Goal: Transaction & Acquisition: Purchase product/service

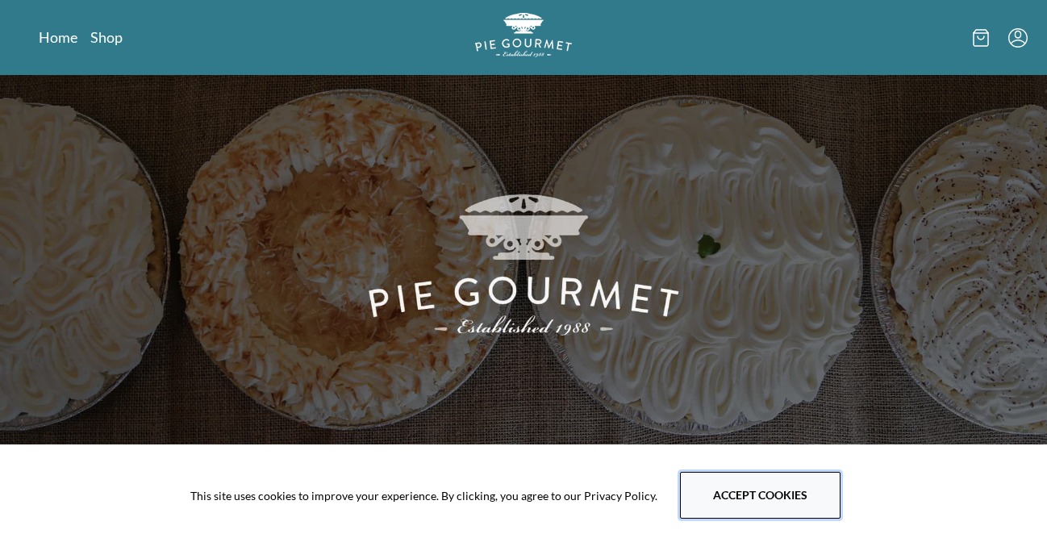
click at [696, 499] on button "Accept cookies" at bounding box center [760, 495] width 160 height 47
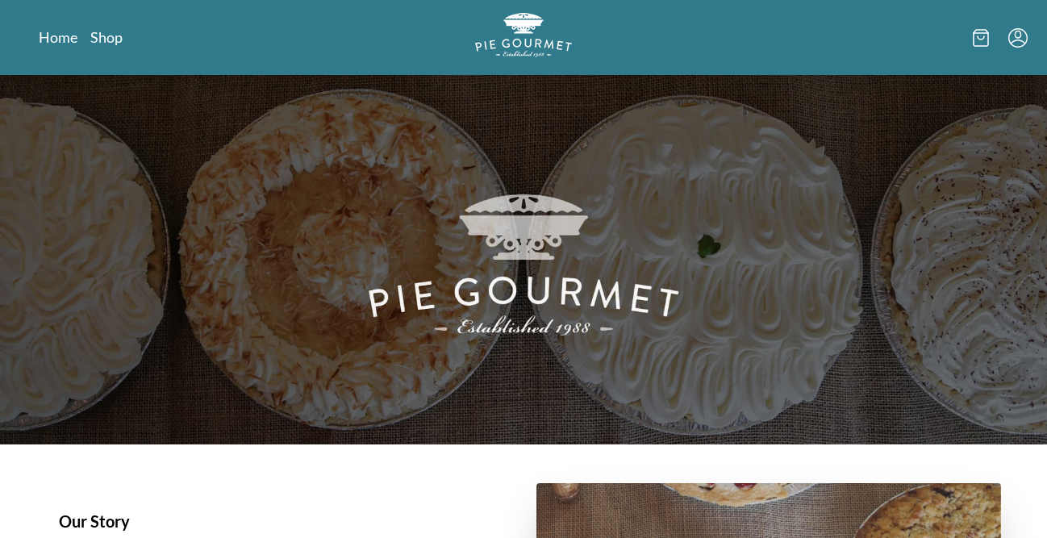
click at [69, 37] on link "Home" at bounding box center [59, 36] width 40 height 19
click at [111, 37] on link "Shop" at bounding box center [106, 36] width 32 height 19
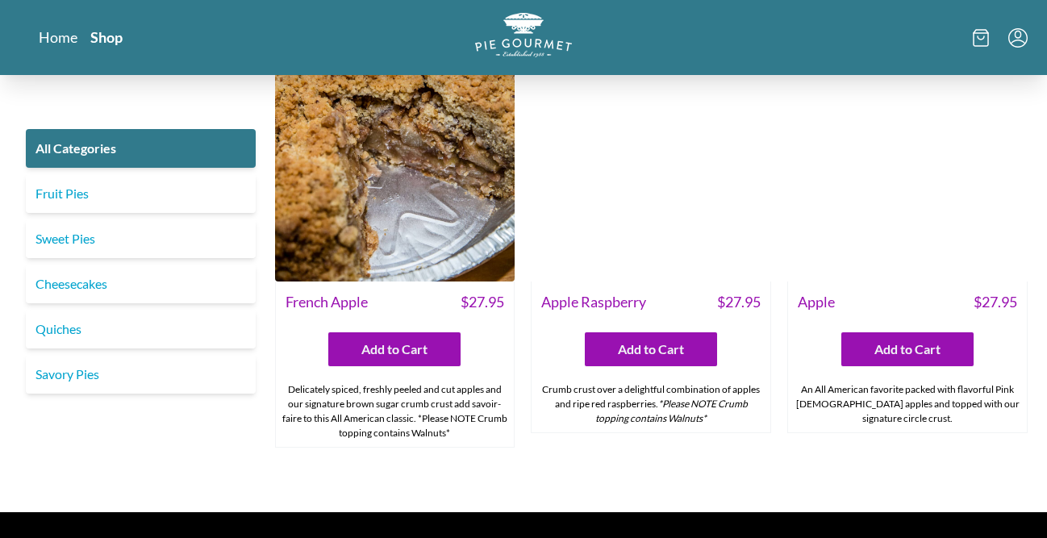
scroll to position [5041, 0]
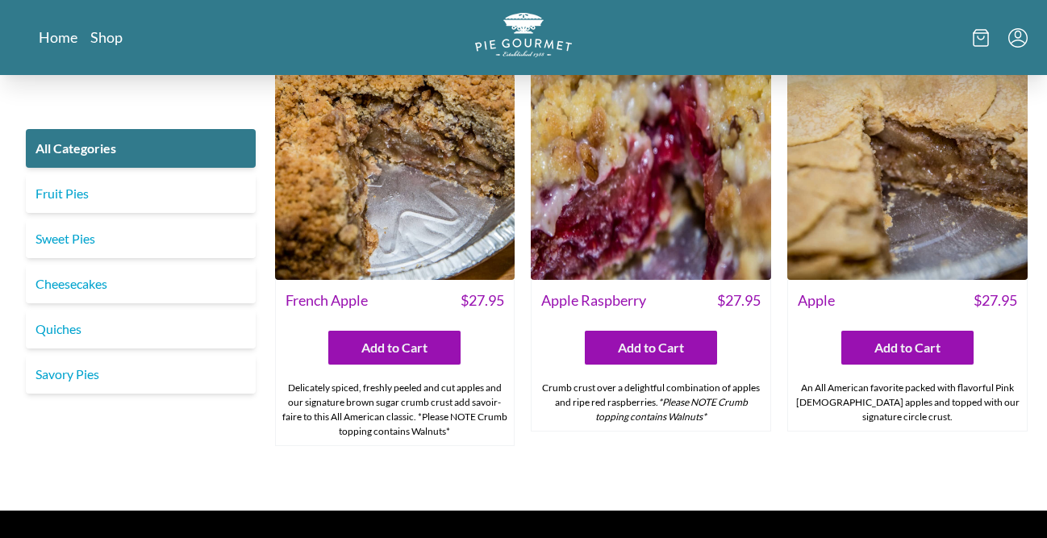
click at [374, 190] on img at bounding box center [395, 160] width 240 height 240
